Goal: Information Seeking & Learning: Find specific fact

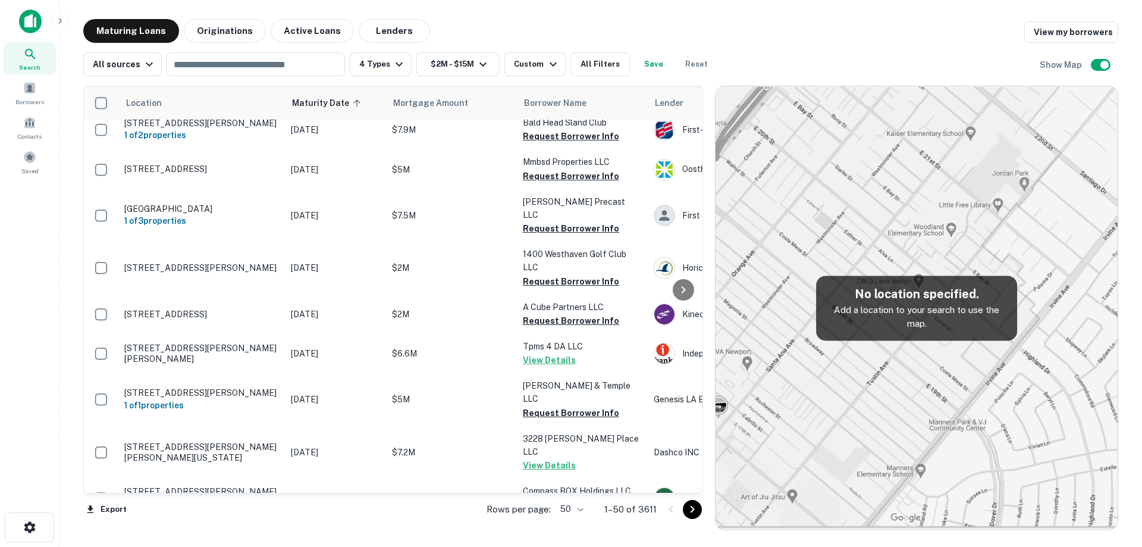
scroll to position [1545, 0]
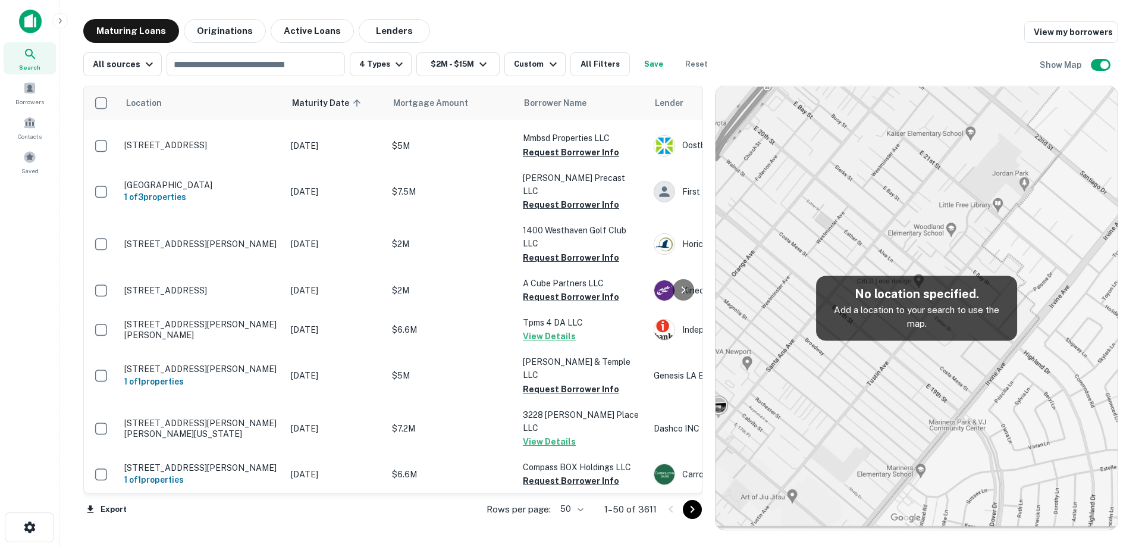
click at [323, 508] on p "[DATE]" at bounding box center [335, 514] width 89 height 13
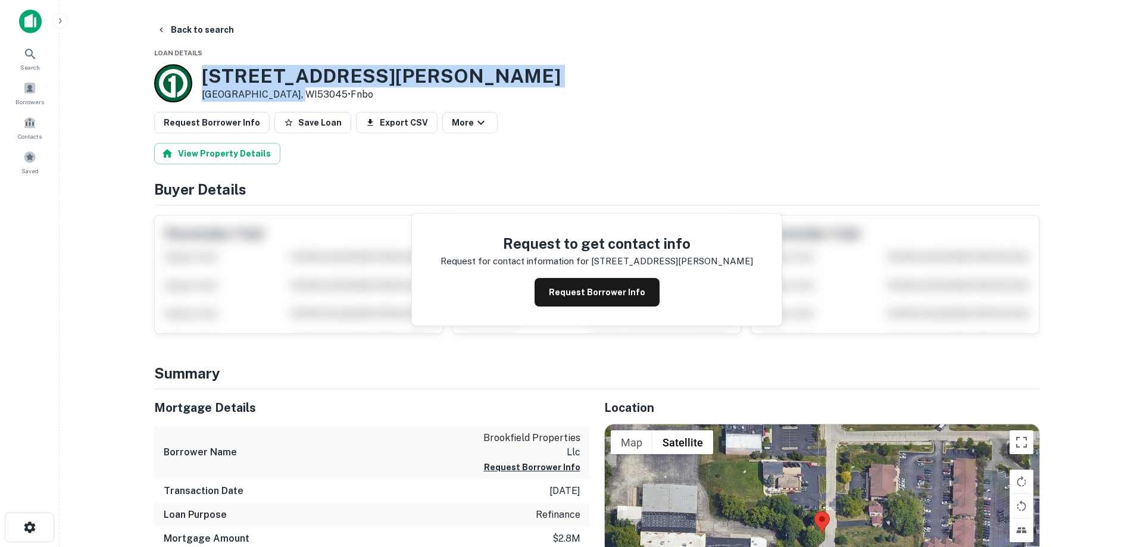
drag, startPoint x: 196, startPoint y: 73, endPoint x: 294, endPoint y: 92, distance: 99.3
click at [294, 92] on div "[STREET_ADDRESS][PERSON_NAME] • [GEOGRAPHIC_DATA]" at bounding box center [357, 83] width 406 height 38
copy div "[STREET_ADDRESS][PERSON_NAME]"
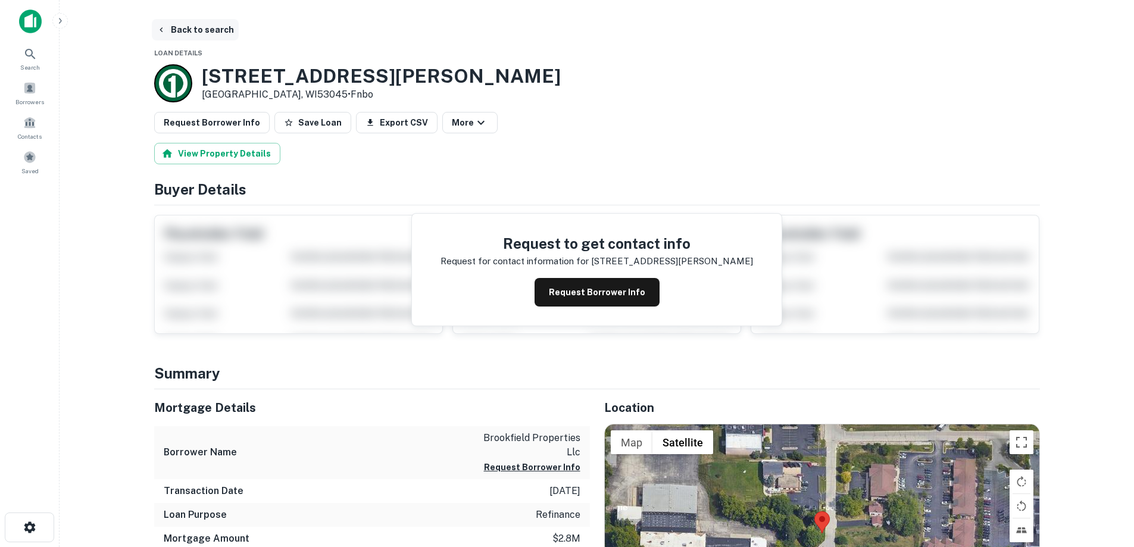
click at [206, 19] on main "Back to search Loan Details [STREET_ADDRESS][PERSON_NAME] • Fnbo Request Borrow…" at bounding box center [597, 273] width 1074 height 547
click at [207, 27] on button "Back to search" at bounding box center [195, 29] width 87 height 21
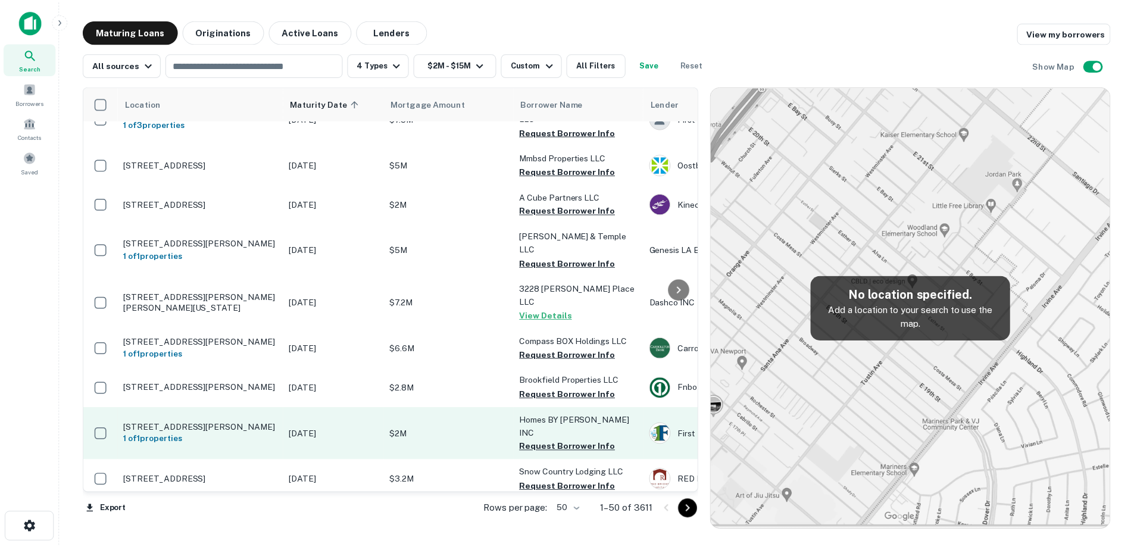
scroll to position [1723, 0]
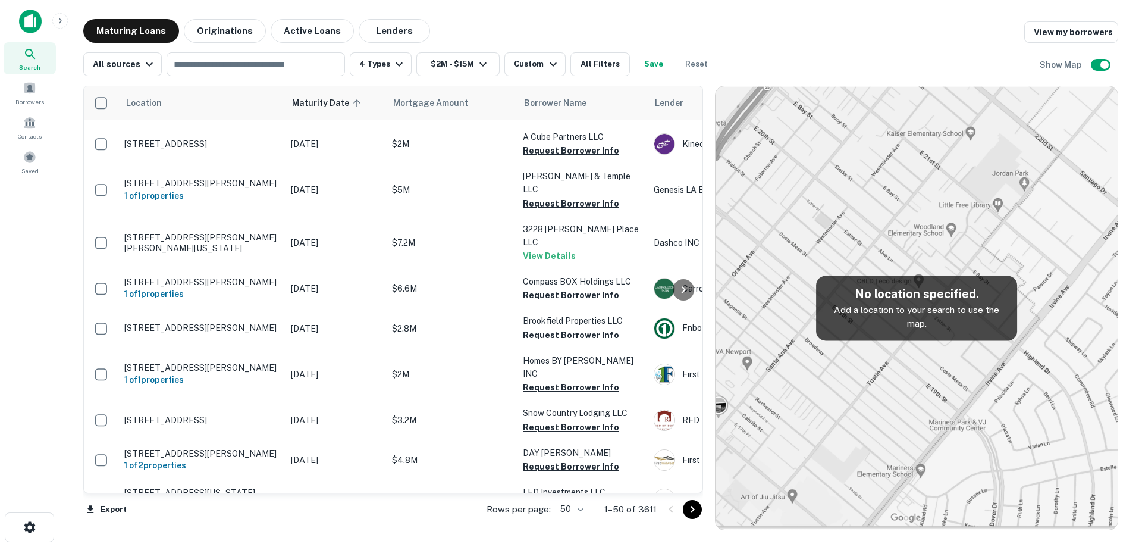
click at [252, 519] on td "[STREET_ADDRESS]" at bounding box center [201, 545] width 167 height 52
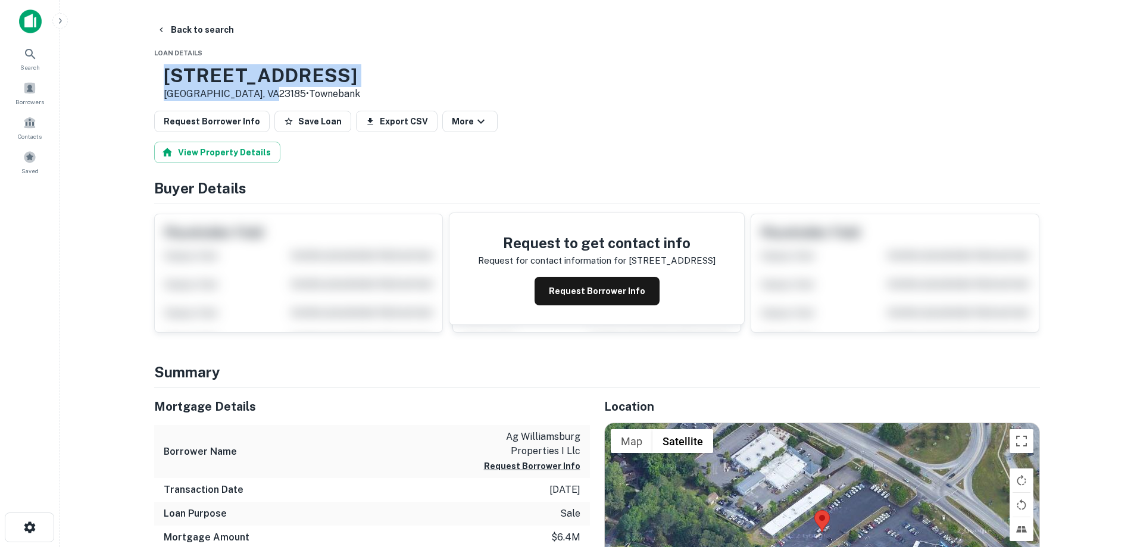
drag, startPoint x: 204, startPoint y: 74, endPoint x: 296, endPoint y: 87, distance: 93.7
click at [303, 97] on div "[STREET_ADDRESS] • [GEOGRAPHIC_DATA]" at bounding box center [262, 82] width 196 height 37
copy div "[STREET_ADDRESS]"
click at [218, 40] on button "Back to search" at bounding box center [195, 29] width 87 height 21
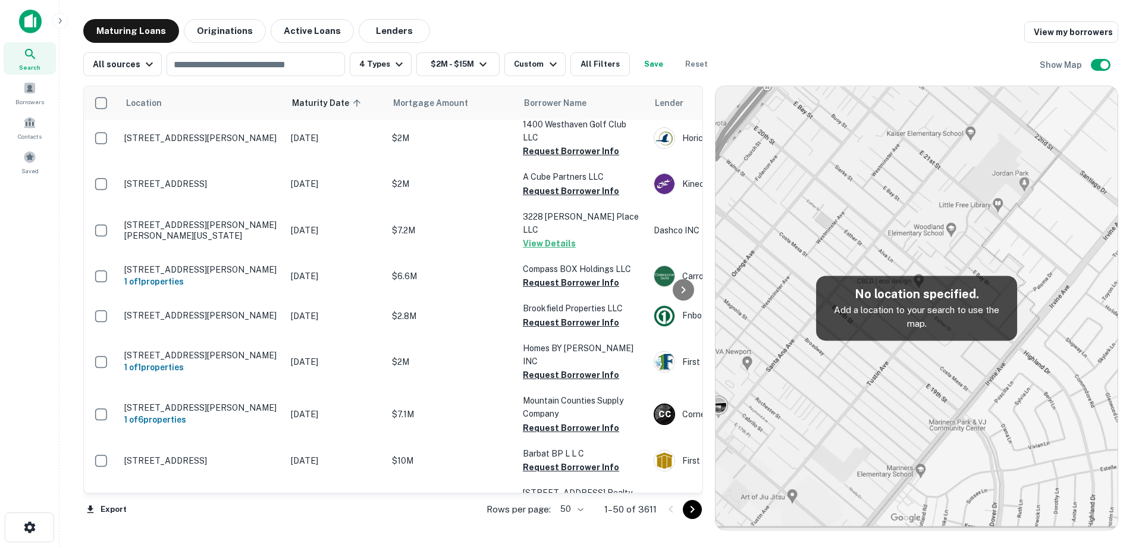
scroll to position [1745, 0]
click at [571, 509] on body "Search Borrowers Contacts Saved Maturing Loans Originations Active Loans Lender…" at bounding box center [571, 273] width 1142 height 547
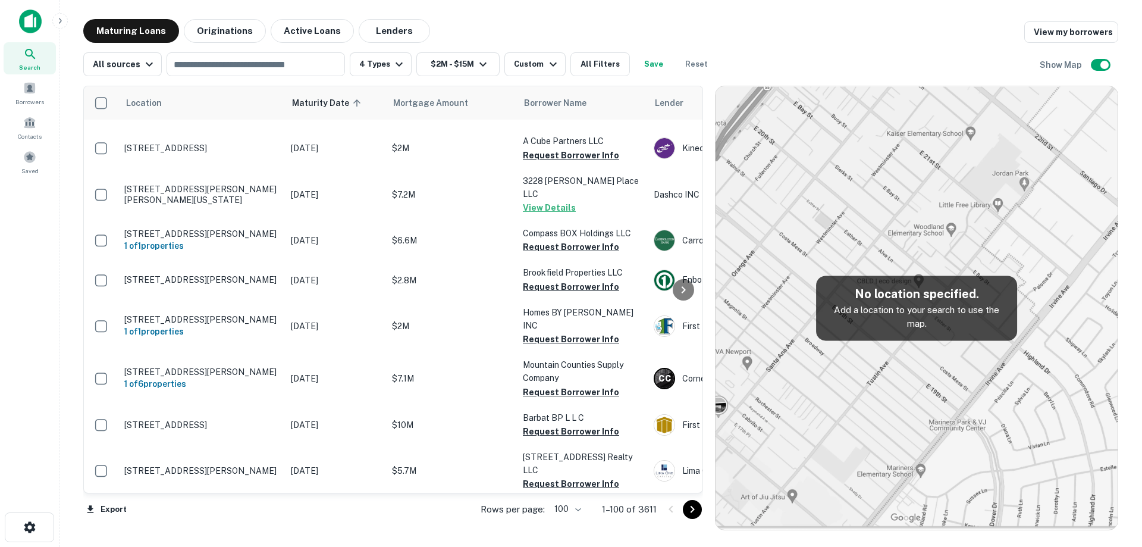
scroll to position [1804, 0]
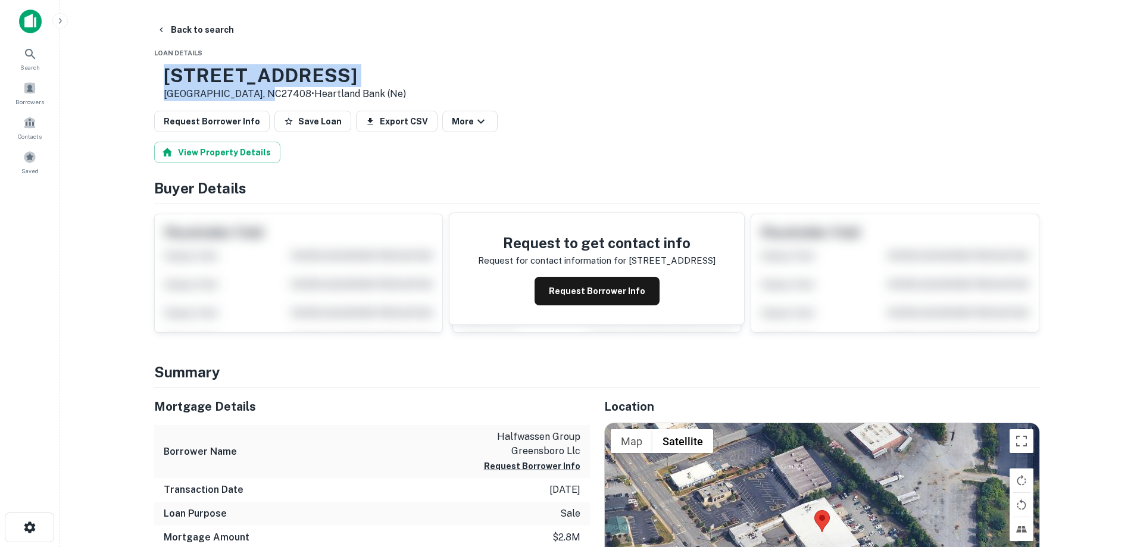
drag, startPoint x: 201, startPoint y: 75, endPoint x: 302, endPoint y: 97, distance: 103.5
click at [302, 97] on div "[STREET_ADDRESS] • Heartland Bank (ne)" at bounding box center [285, 82] width 242 height 37
copy div "[STREET_ADDRESS]"
click at [220, 32] on button "Back to search" at bounding box center [195, 29] width 87 height 21
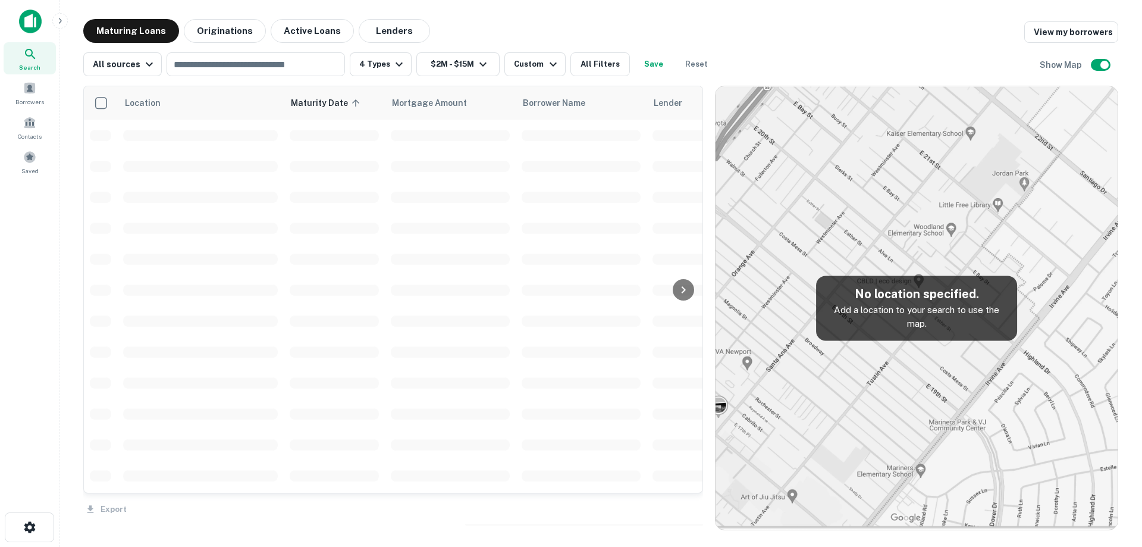
scroll to position [1804, 0]
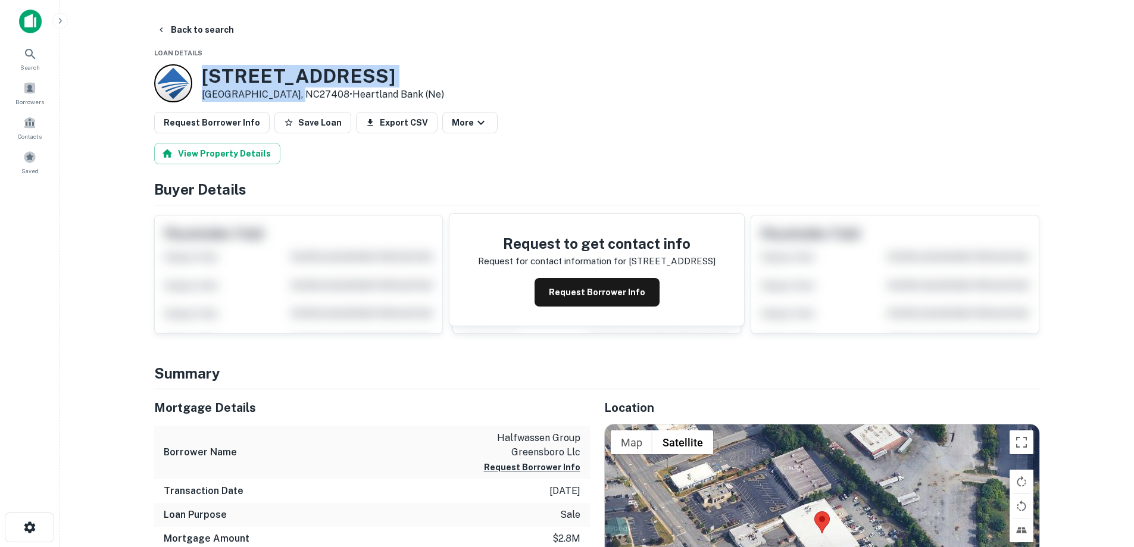
drag, startPoint x: 205, startPoint y: 70, endPoint x: 300, endPoint y: 94, distance: 98.1
click at [300, 94] on div "[STREET_ADDRESS] • Heartland Bank (ne)" at bounding box center [323, 83] width 242 height 37
click at [199, 26] on button "Back to search" at bounding box center [195, 29] width 87 height 21
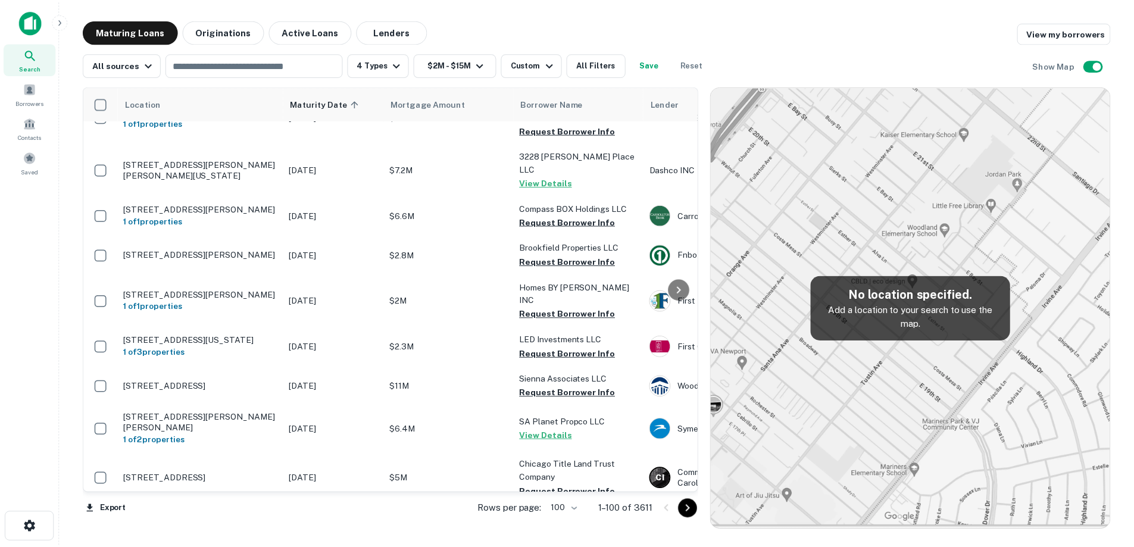
scroll to position [1923, 0]
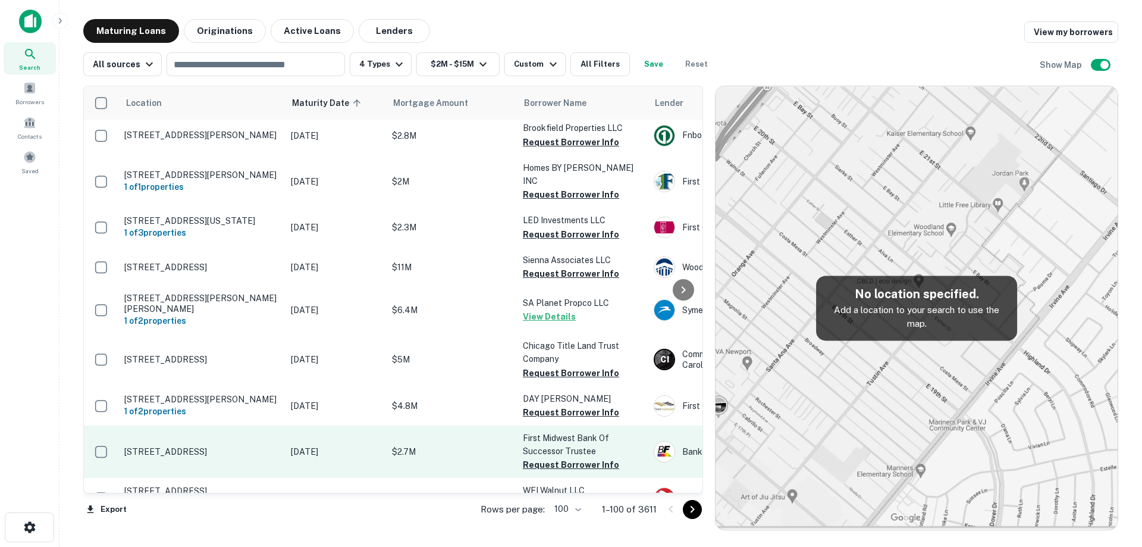
click at [270, 425] on td "[STREET_ADDRESS]" at bounding box center [201, 451] width 167 height 52
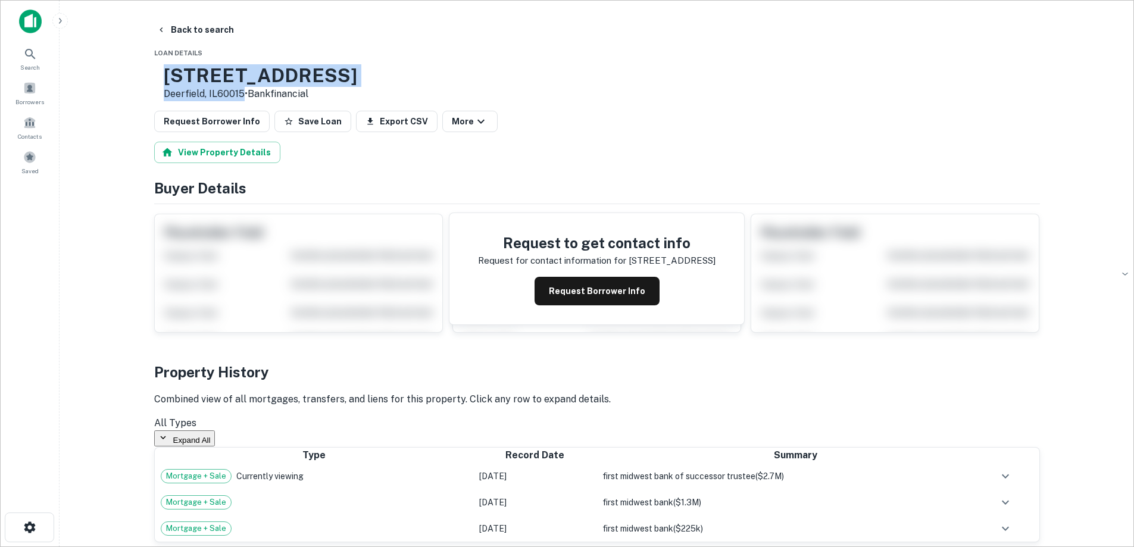
drag, startPoint x: 201, startPoint y: 75, endPoint x: 281, endPoint y: 96, distance: 83.6
click at [281, 96] on div "[STREET_ADDRESS] • Bankfinancial" at bounding box center [255, 82] width 203 height 37
copy div "[STREET_ADDRESS]"
click at [574, 304] on button "Request Borrower Info" at bounding box center [596, 291] width 125 height 29
click at [296, 71] on h3 "[STREET_ADDRESS]" at bounding box center [260, 75] width 193 height 23
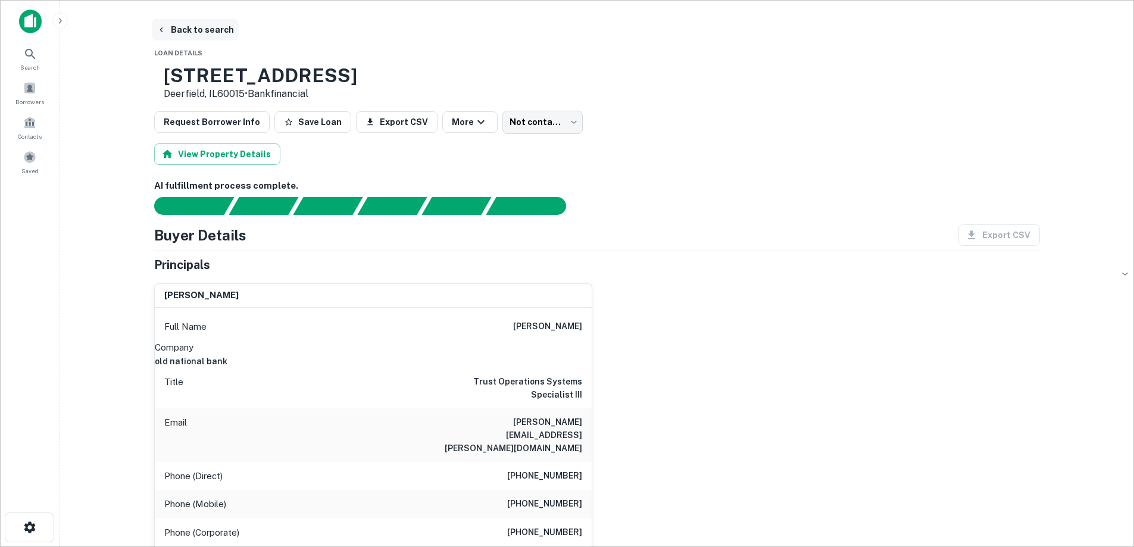
click at [205, 20] on button "Back to search" at bounding box center [195, 29] width 87 height 21
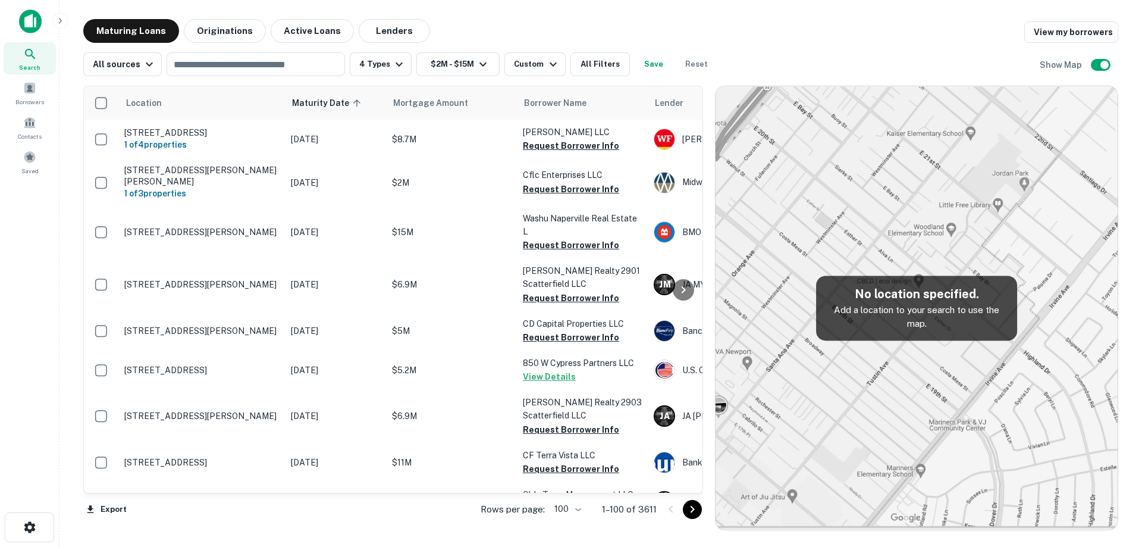
scroll to position [1923, 0]
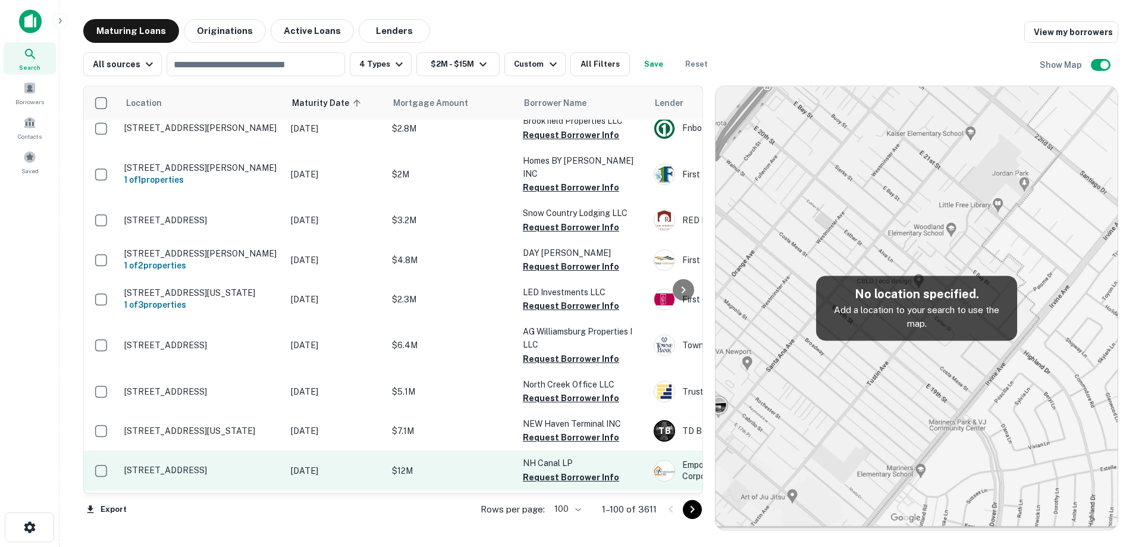
click at [264, 450] on td "[STREET_ADDRESS]" at bounding box center [201, 469] width 167 height 39
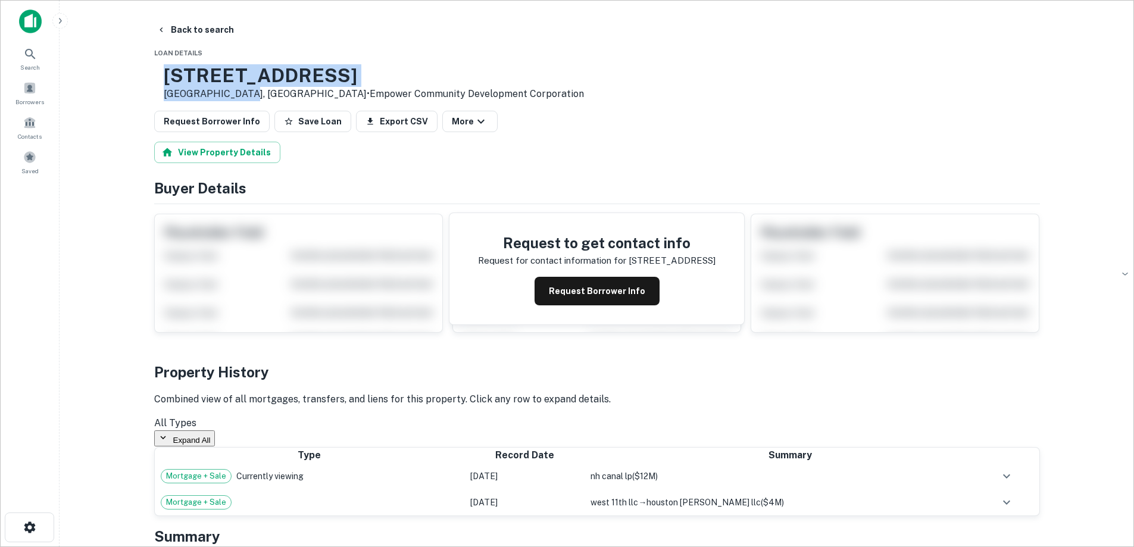
drag, startPoint x: 206, startPoint y: 77, endPoint x: 279, endPoint y: 92, distance: 74.2
click at [279, 92] on div "[STREET_ADDRESS] • Empower Community Development Corporation" at bounding box center [374, 82] width 420 height 37
click at [586, 292] on button "Request Borrower Info" at bounding box center [596, 291] width 125 height 29
click at [298, 77] on h3 "[STREET_ADDRESS]" at bounding box center [374, 75] width 420 height 23
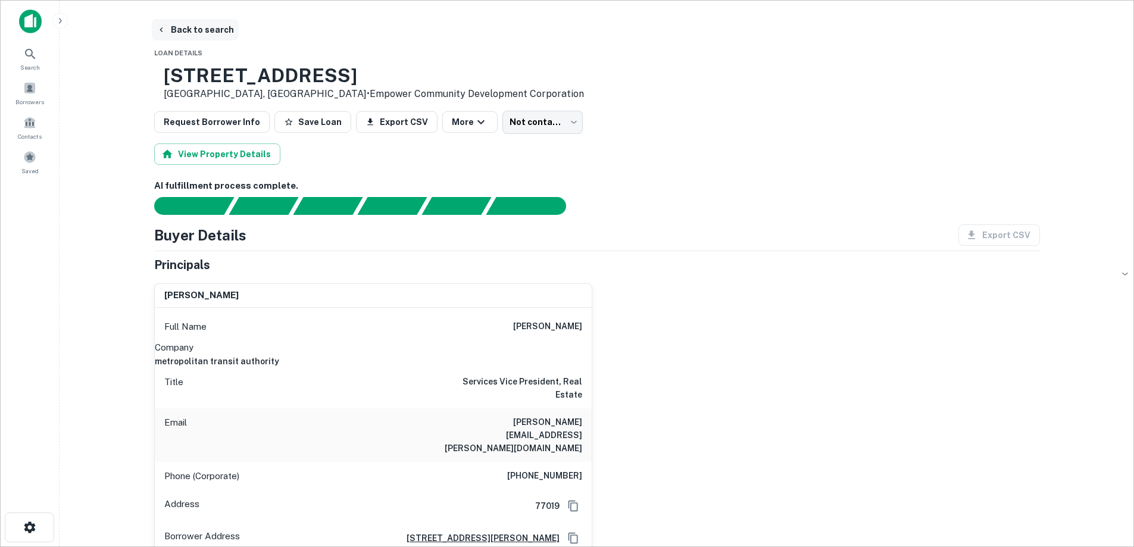
click at [186, 24] on button "Back to search" at bounding box center [195, 29] width 87 height 21
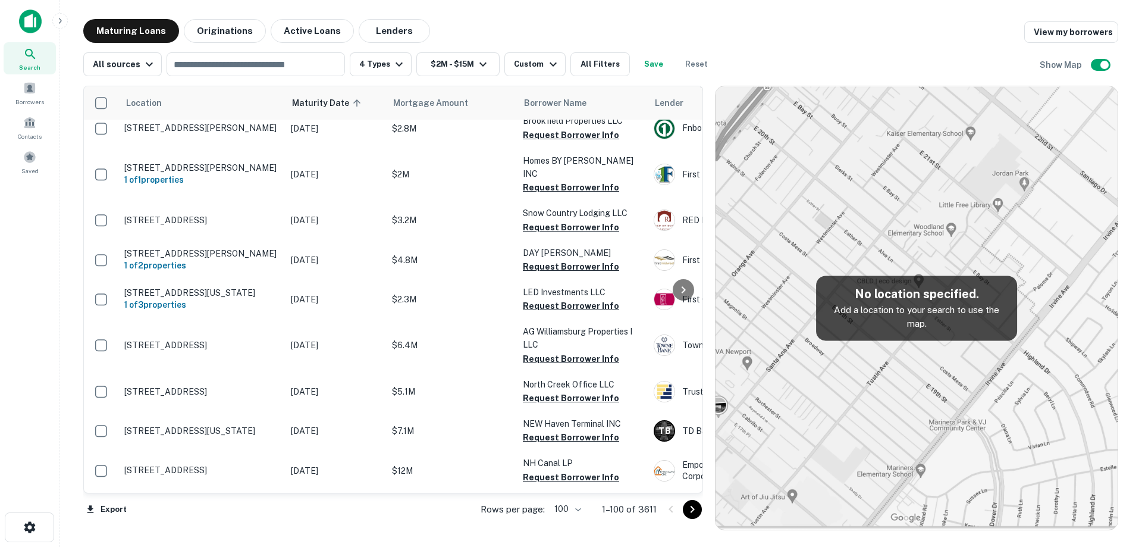
scroll to position [1983, 0]
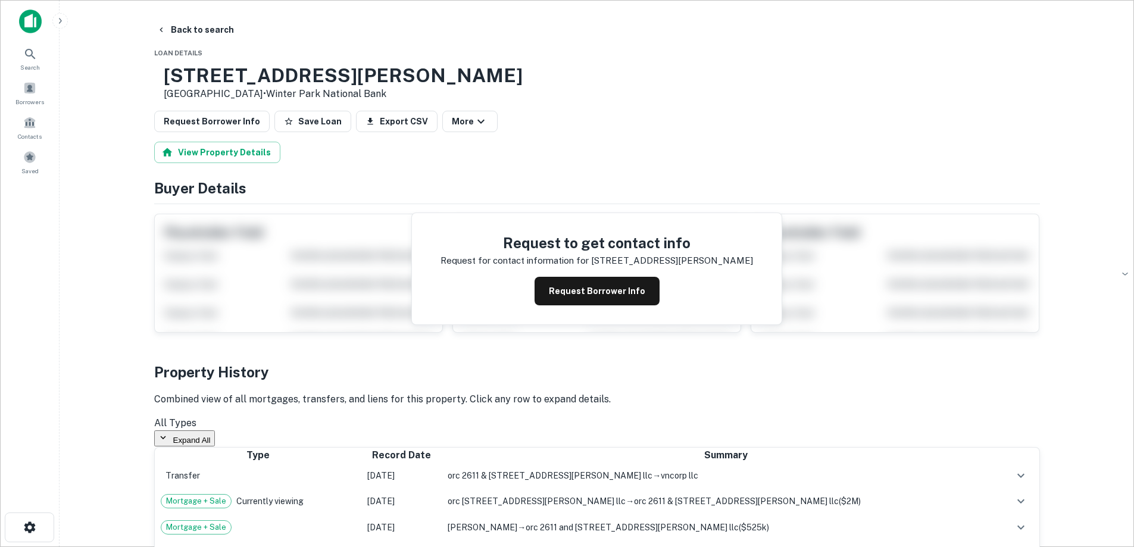
drag, startPoint x: 245, startPoint y: 87, endPoint x: 293, endPoint y: 92, distance: 49.0
click at [299, 92] on div "[STREET_ADDRESS][PERSON_NAME] • [GEOGRAPHIC_DATA]" at bounding box center [343, 82] width 359 height 37
copy div "[STREET_ADDRESS][PERSON_NAME]"
click at [211, 24] on button "Back to search" at bounding box center [195, 29] width 87 height 21
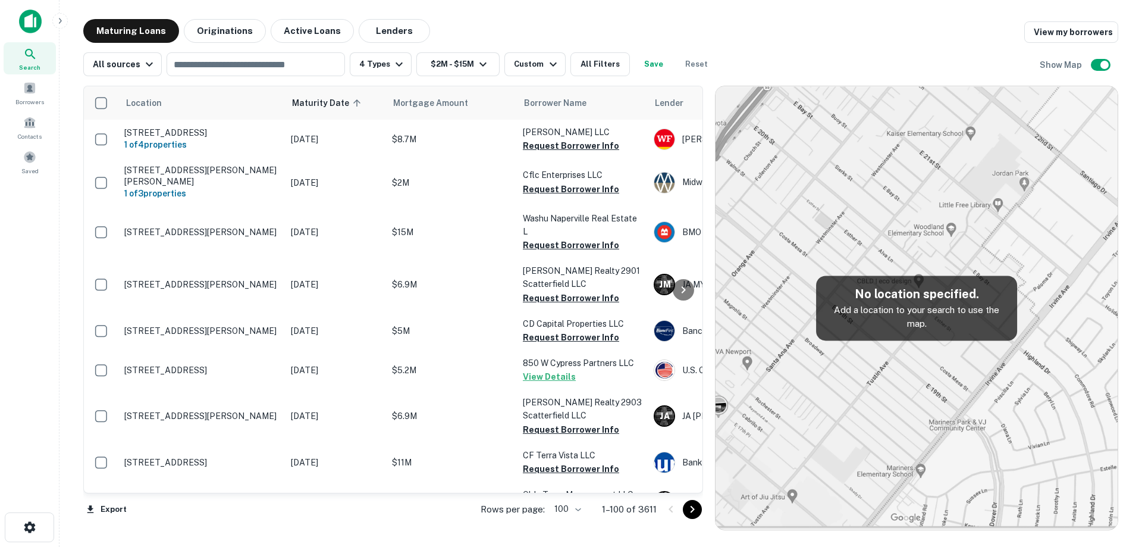
scroll to position [1983, 0]
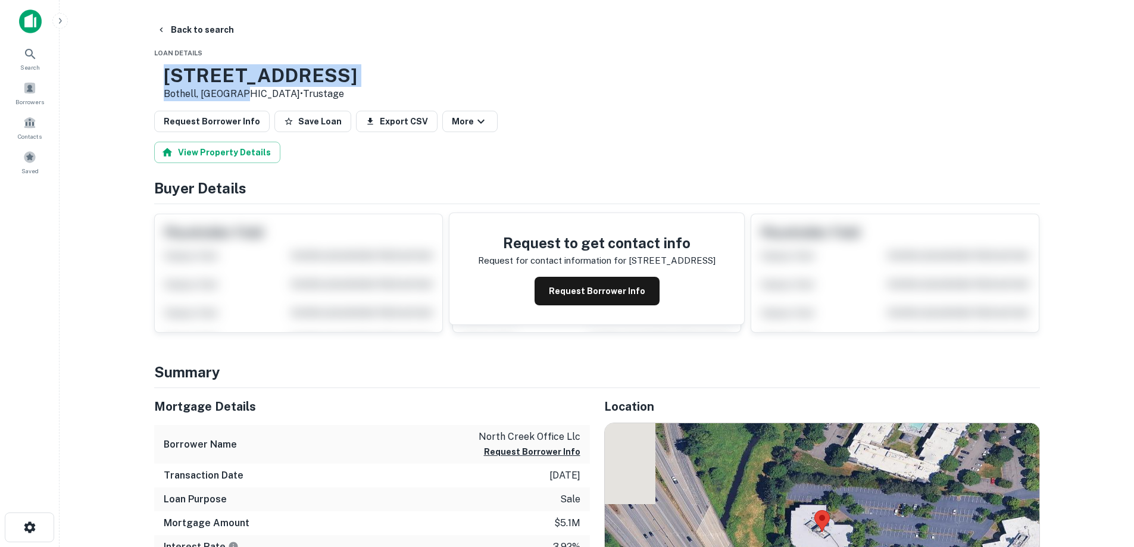
drag, startPoint x: 198, startPoint y: 74, endPoint x: 281, endPoint y: 93, distance: 85.5
click at [281, 93] on div "[STREET_ADDRESS] • Trustage" at bounding box center [255, 82] width 203 height 37
copy div "[STREET_ADDRESS]"
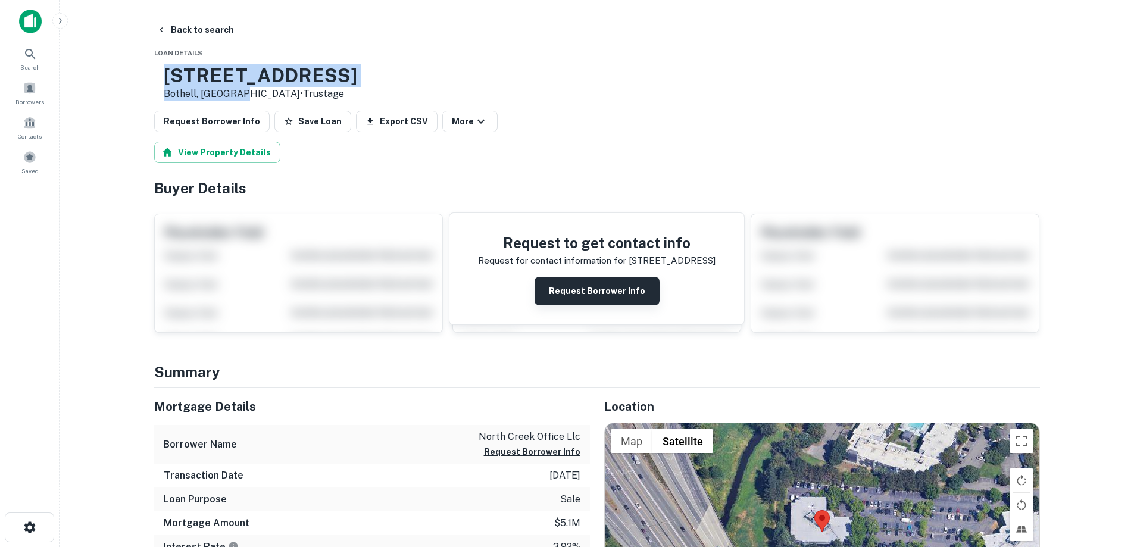
click at [627, 295] on button "Request Borrower Info" at bounding box center [596, 291] width 125 height 29
click at [321, 70] on h3 "[STREET_ADDRESS]" at bounding box center [260, 75] width 193 height 23
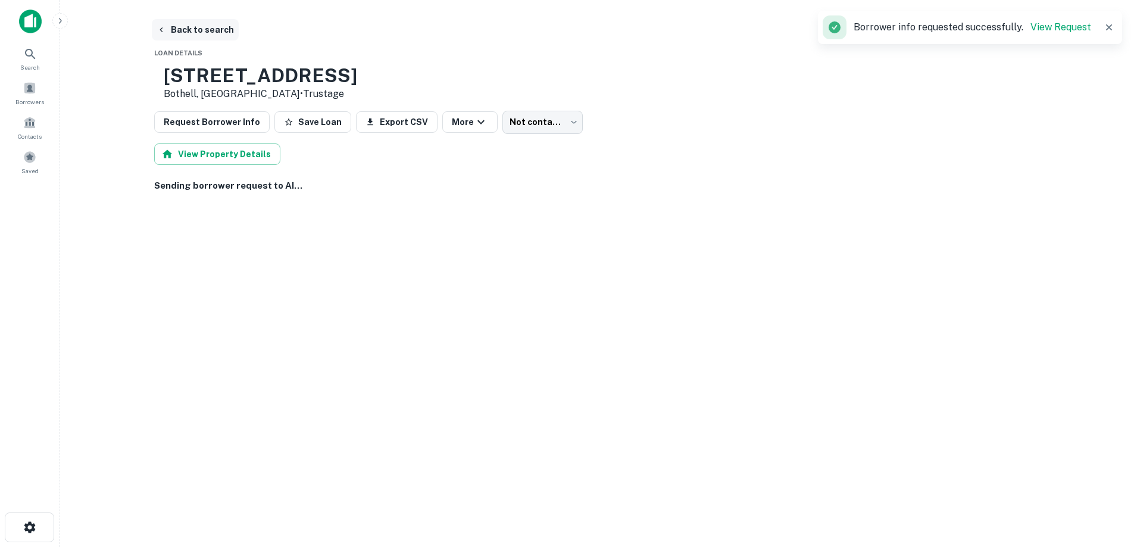
click at [204, 32] on button "Back to search" at bounding box center [195, 29] width 87 height 21
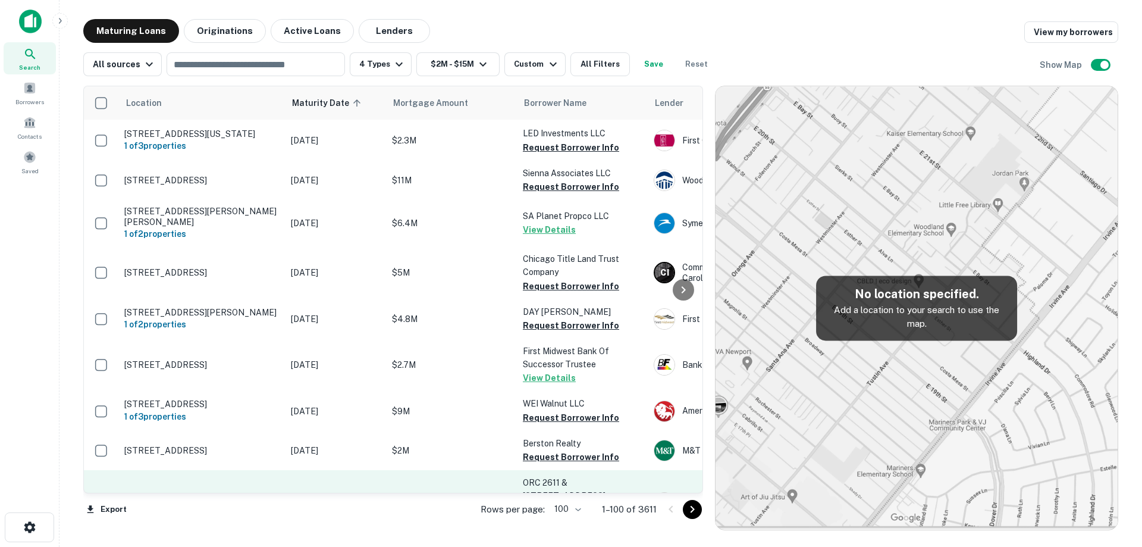
scroll to position [2042, 0]
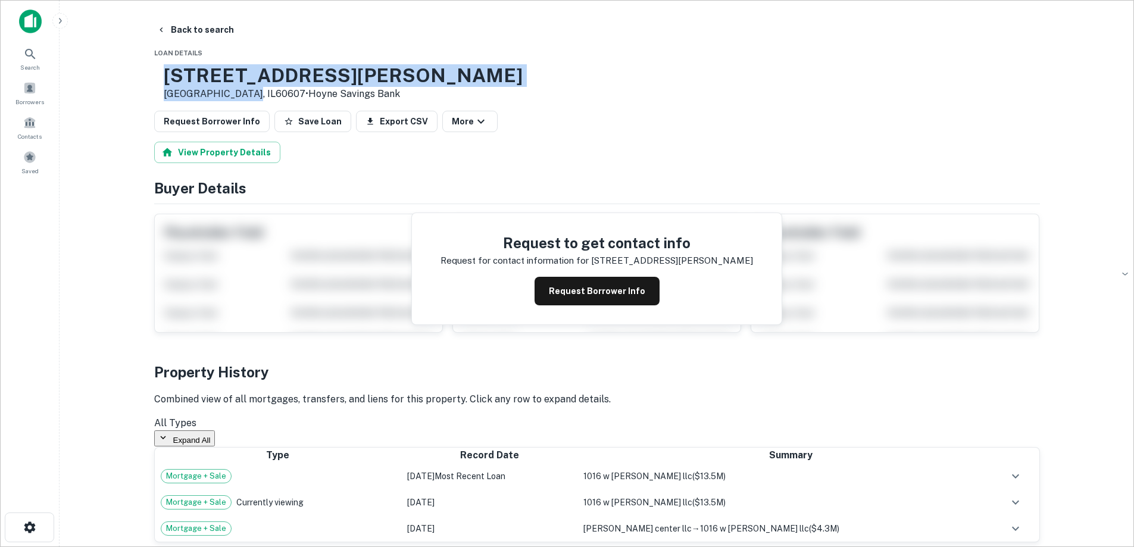
drag, startPoint x: 261, startPoint y: 87, endPoint x: 281, endPoint y: 97, distance: 22.6
click at [281, 97] on div "[STREET_ADDRESS][PERSON_NAME] • Hoyne Savings Bank" at bounding box center [338, 82] width 368 height 37
copy div "[STREET_ADDRESS][PERSON_NAME]"
click at [206, 32] on button "Back to search" at bounding box center [195, 29] width 87 height 21
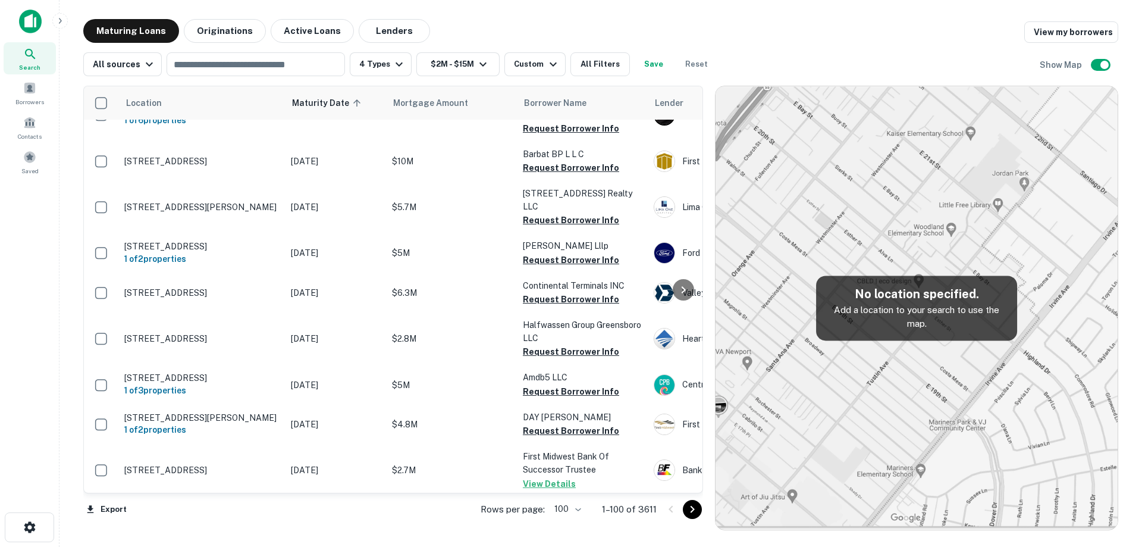
scroll to position [2161, 0]
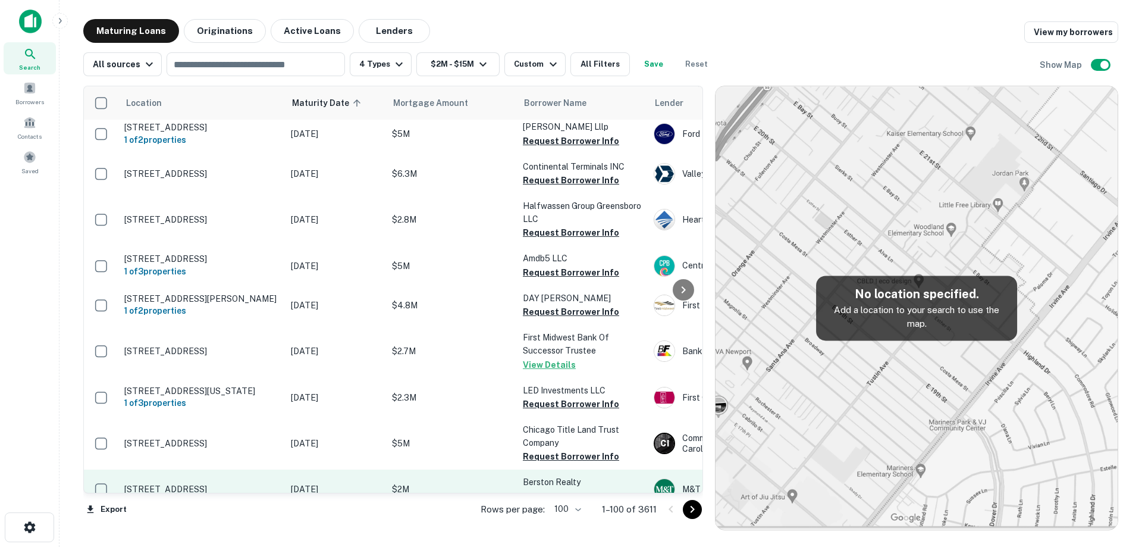
click at [231, 484] on p "[STREET_ADDRESS]" at bounding box center [201, 489] width 155 height 11
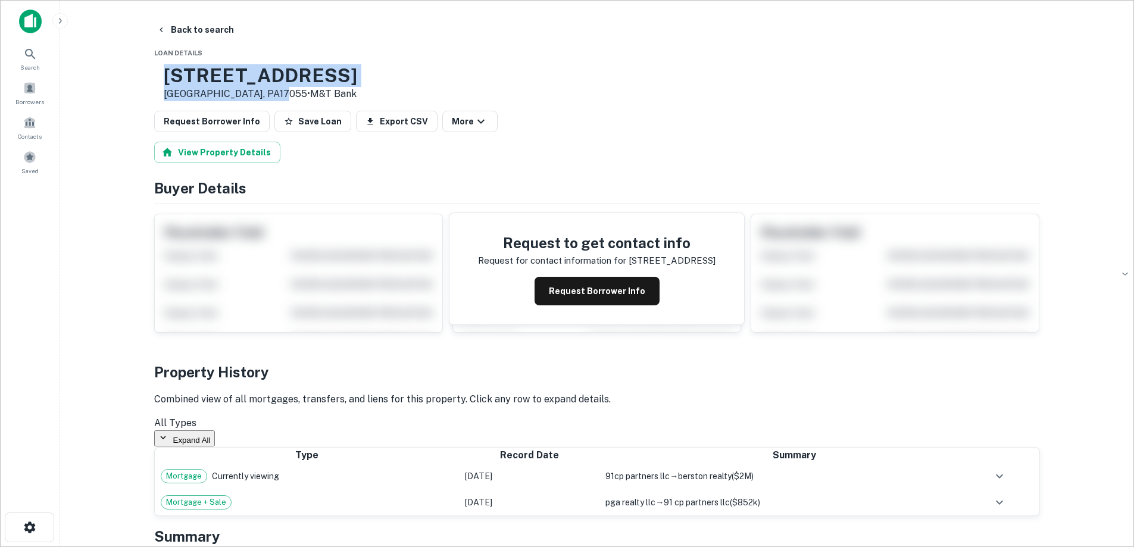
drag, startPoint x: 195, startPoint y: 70, endPoint x: 316, endPoint y: 96, distance: 123.5
click at [316, 96] on div "[STREET_ADDRESS] • M&T Bank" at bounding box center [255, 82] width 203 height 37
copy div "[STREET_ADDRESS]"
click at [630, 299] on button "Request Borrower Info" at bounding box center [596, 291] width 125 height 29
click at [324, 75] on h3 "[STREET_ADDRESS]" at bounding box center [260, 75] width 193 height 23
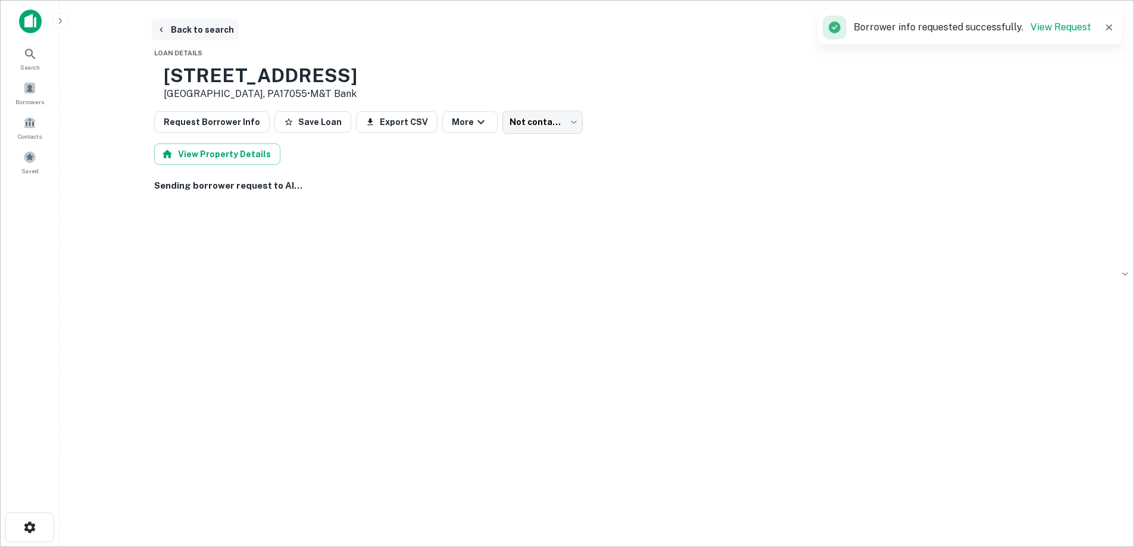
click at [182, 31] on button "Back to search" at bounding box center [195, 29] width 87 height 21
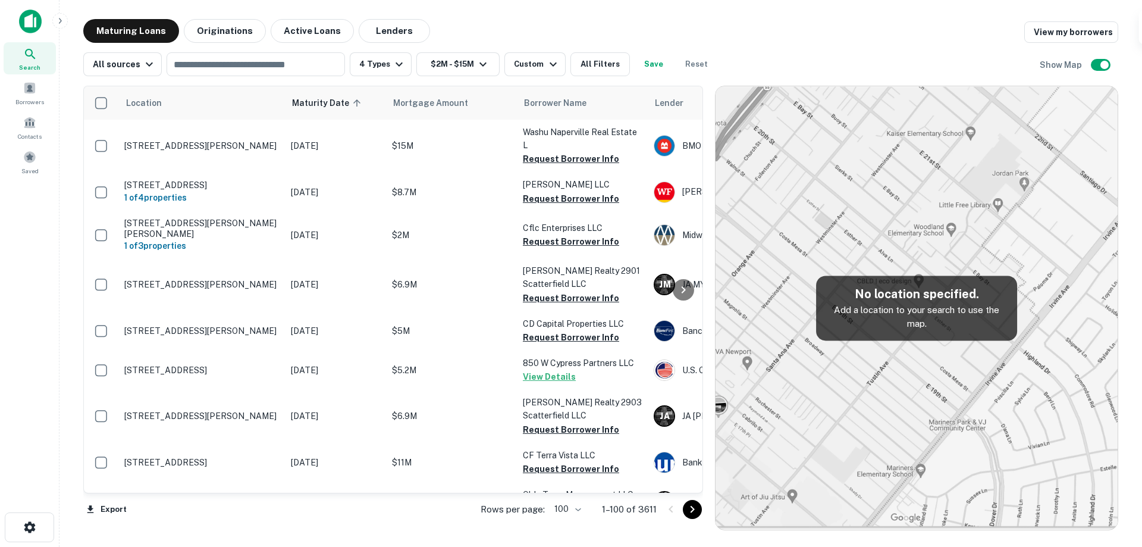
scroll to position [2161, 0]
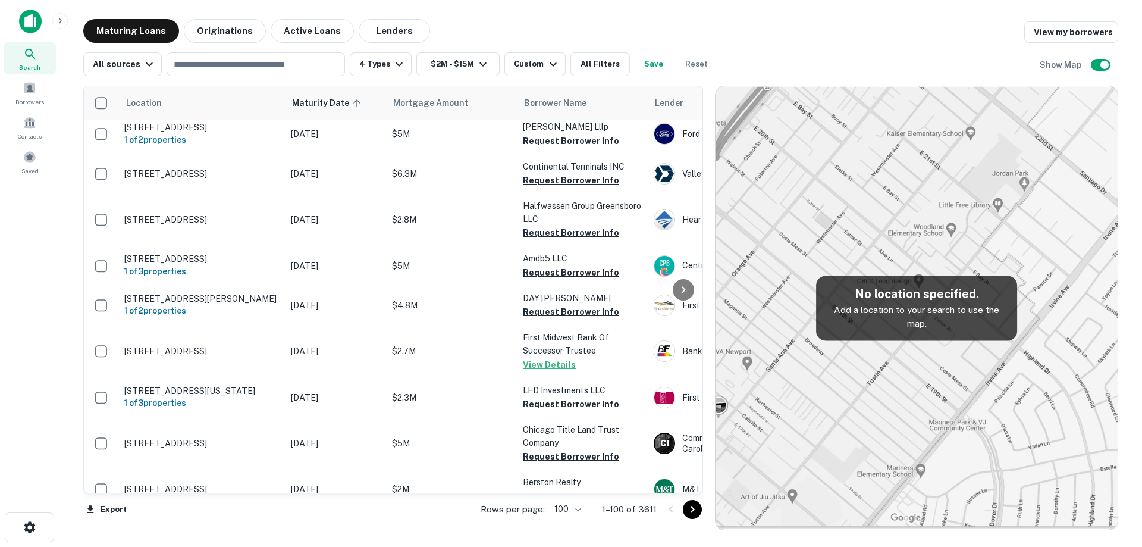
click at [244, 537] on p "[STREET_ADDRESS][PERSON_NAME]" at bounding box center [201, 542] width 155 height 11
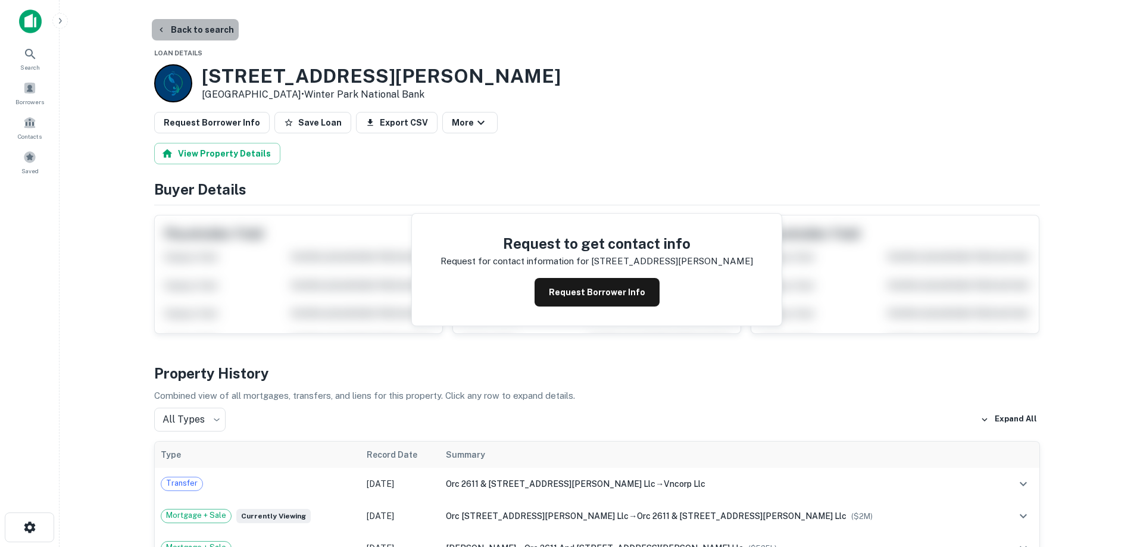
click at [198, 32] on button "Back to search" at bounding box center [195, 29] width 87 height 21
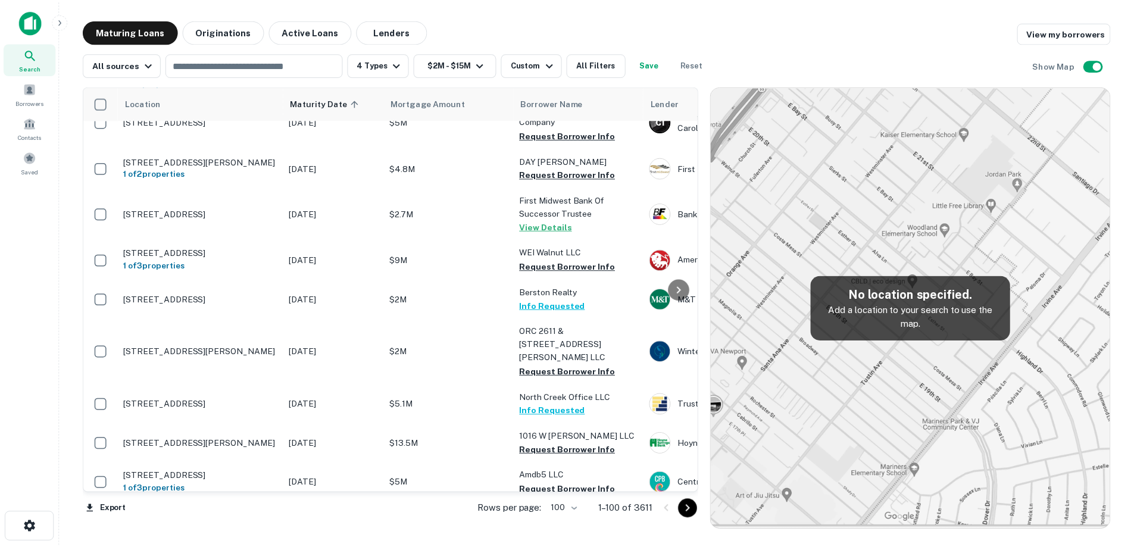
scroll to position [2221, 0]
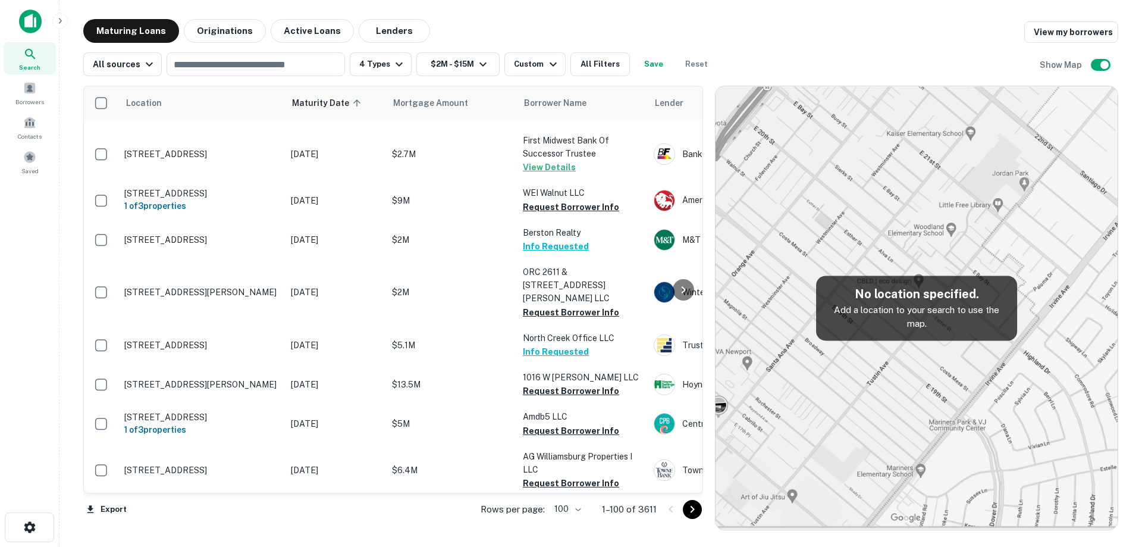
click at [209, 496] on td "[STREET_ADDRESS][US_STATE]" at bounding box center [201, 515] width 167 height 39
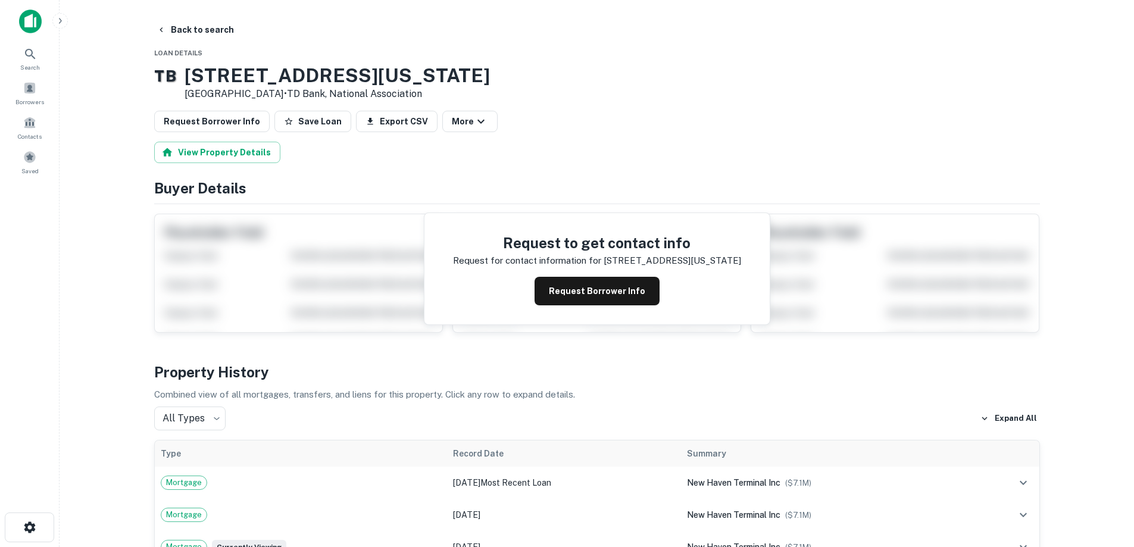
drag, startPoint x: 203, startPoint y: 72, endPoint x: 295, endPoint y: 98, distance: 95.1
click at [295, 98] on div "[STREET_ADDRESS][US_STATE] • TD Bank, National Association" at bounding box center [336, 82] width 305 height 37
copy div "[STREET_ADDRESS][US_STATE]"
click at [588, 284] on button "Request Borrower Info" at bounding box center [596, 291] width 125 height 29
click at [291, 67] on h3 "[STREET_ADDRESS][US_STATE]" at bounding box center [336, 75] width 305 height 23
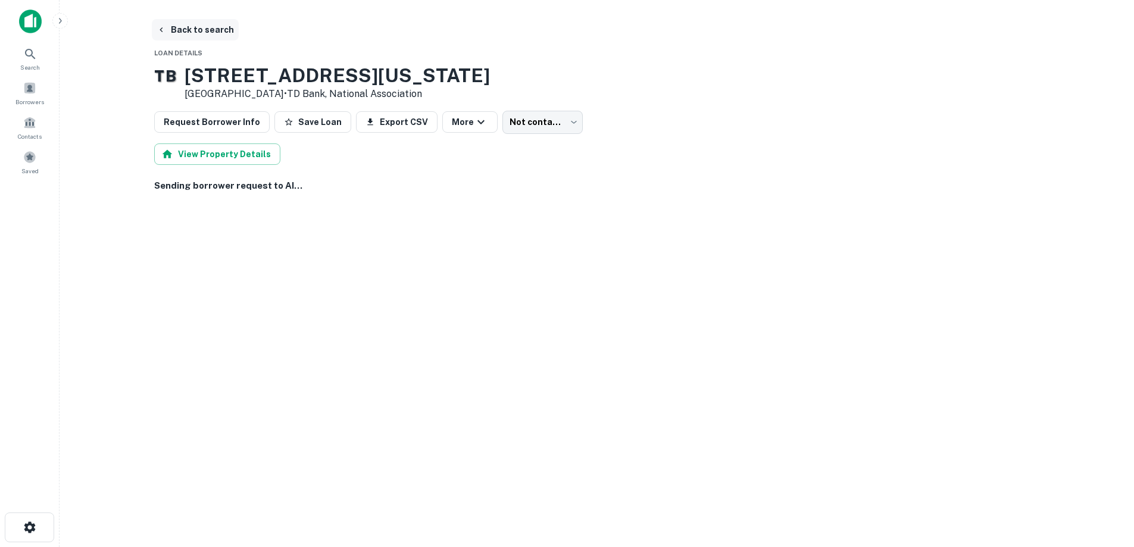
click at [193, 21] on button "Back to search" at bounding box center [195, 29] width 87 height 21
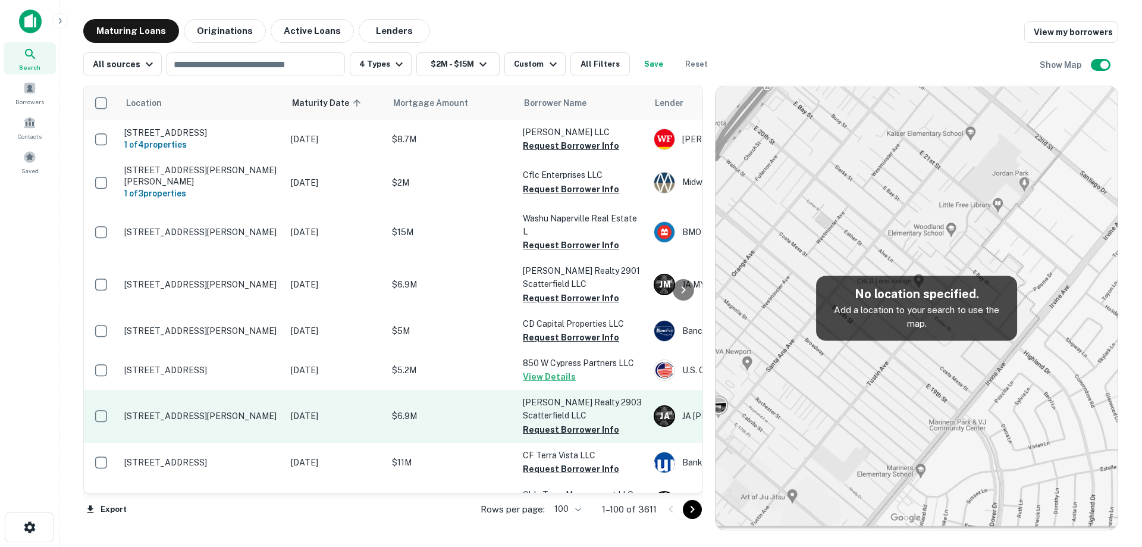
scroll to position [2221, 0]
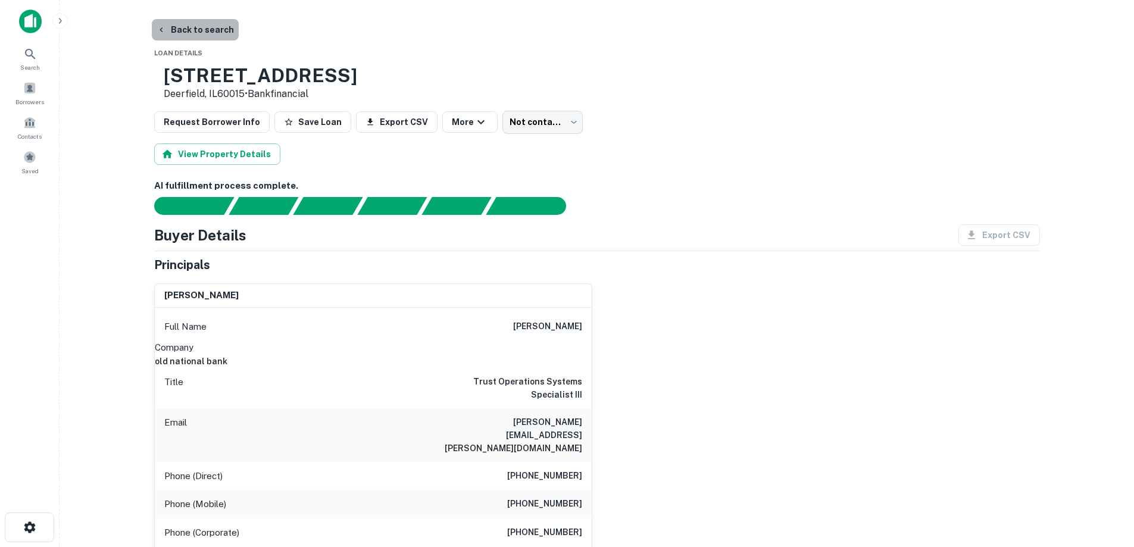
click at [208, 32] on button "Back to search" at bounding box center [195, 29] width 87 height 21
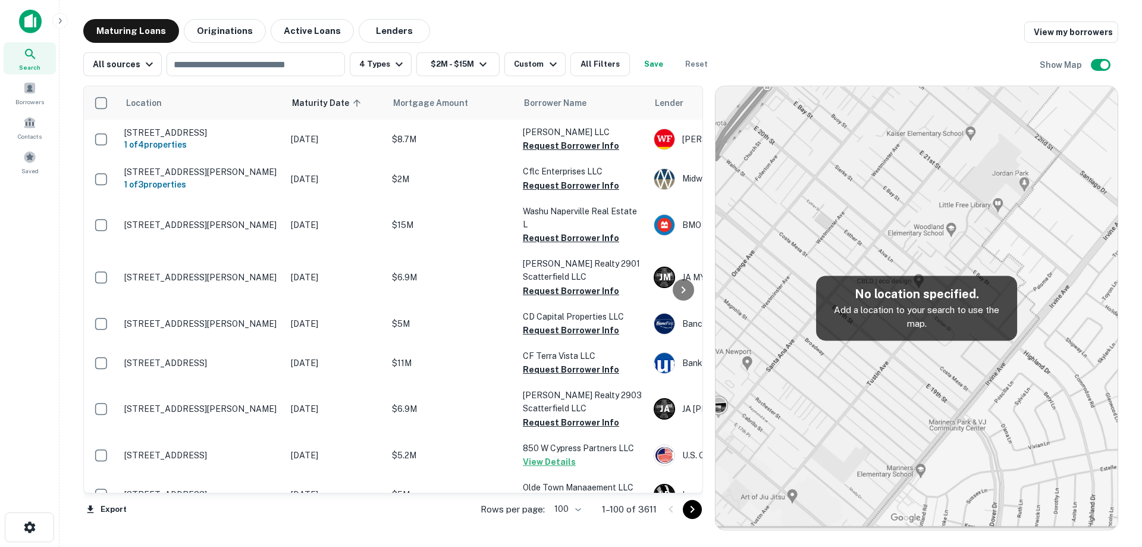
scroll to position [2221, 0]
